Goal: Task Accomplishment & Management: Complete application form

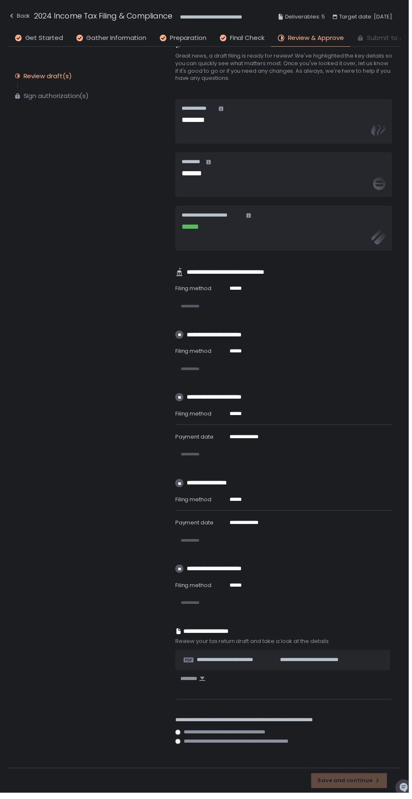
scroll to position [18, 0]
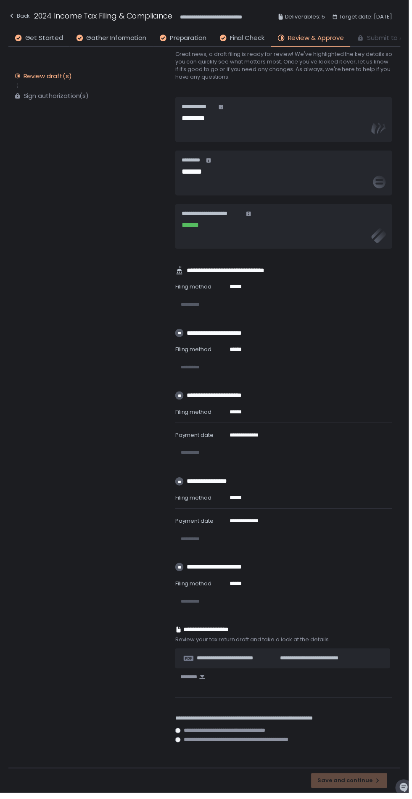
click at [241, 734] on span "**********" at bounding box center [234, 737] width 97 height 6
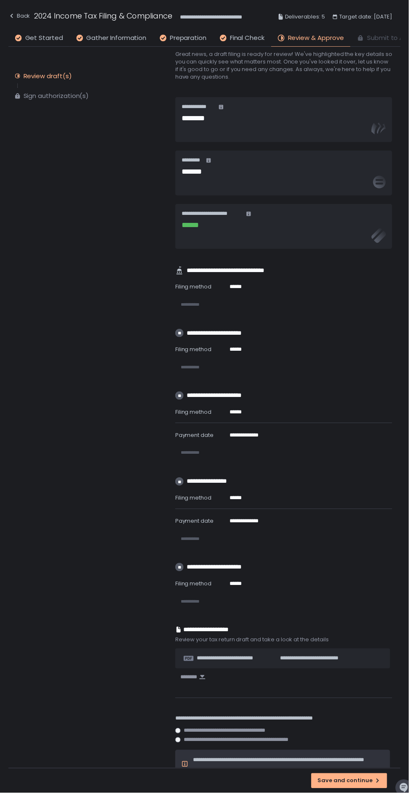
scroll to position [53, 0]
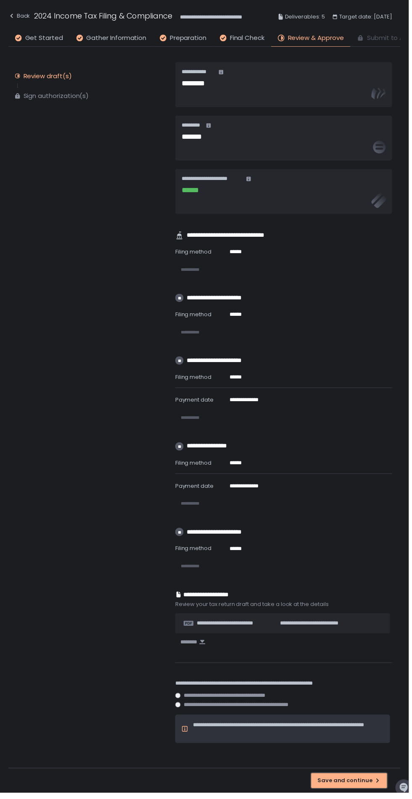
click at [349, 785] on div "Save and continue" at bounding box center [352, 787] width 64 height 8
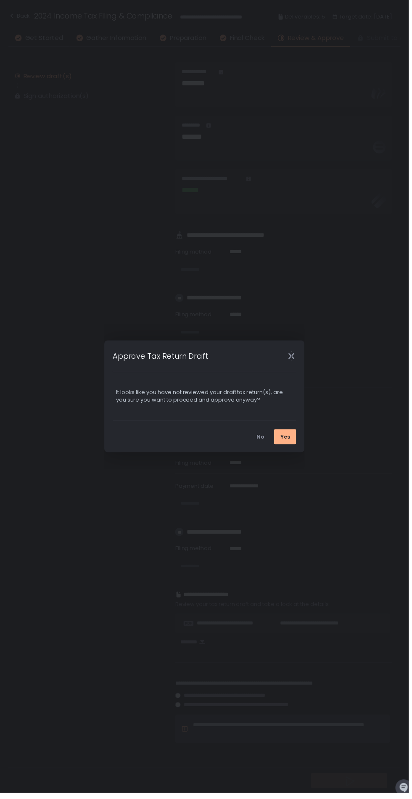
click at [292, 444] on div "Yes" at bounding box center [288, 441] width 10 height 8
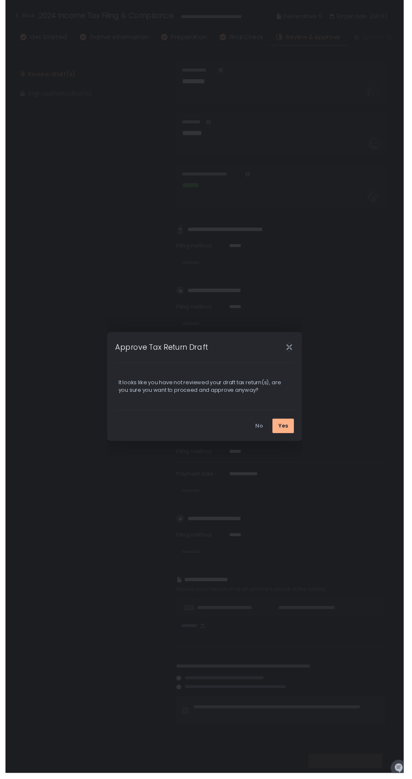
scroll to position [0, 0]
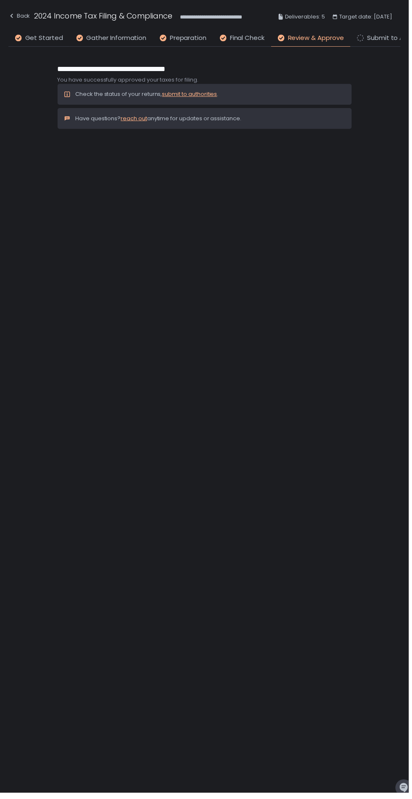
click at [204, 94] on link "submit to authorities" at bounding box center [192, 95] width 56 height 8
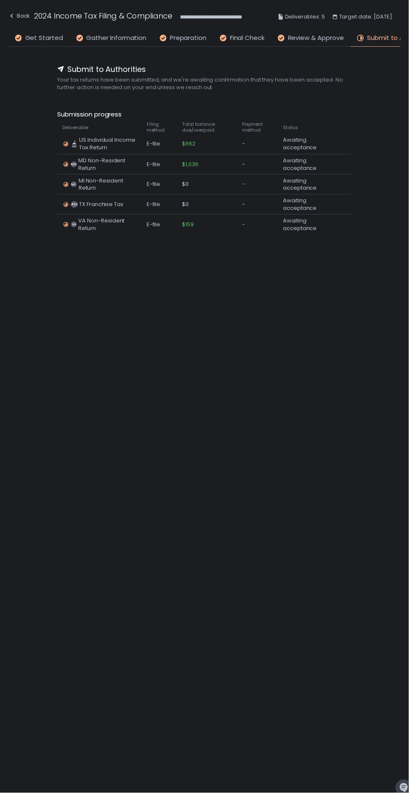
click at [296, 42] on span "Review & Approve" at bounding box center [318, 39] width 56 height 10
